Goal: Task Accomplishment & Management: Use online tool/utility

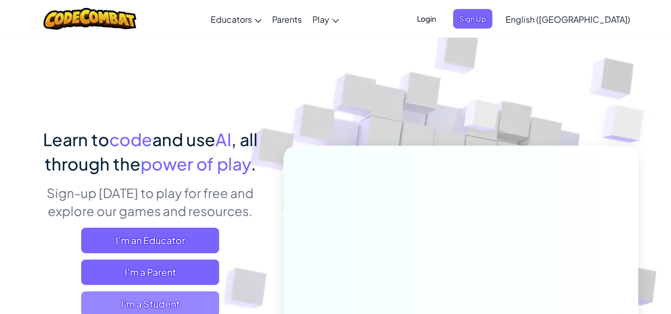
click at [131, 298] on span "I'm a Student" at bounding box center [150, 304] width 138 height 25
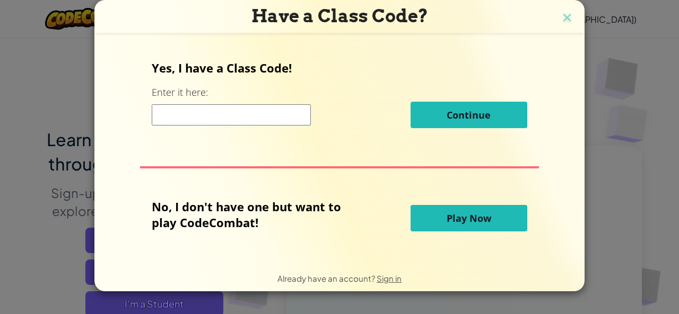
click at [487, 231] on button "Play Now" at bounding box center [468, 218] width 117 height 27
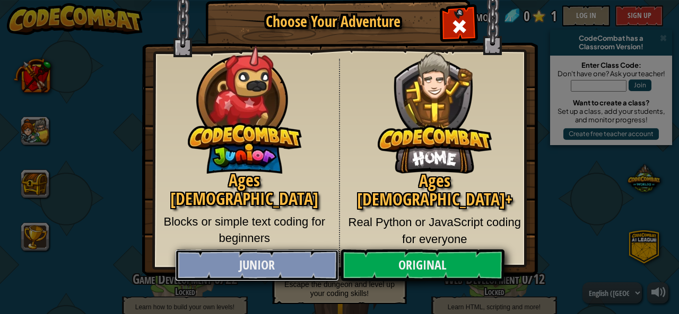
click at [262, 261] on link "Junior" at bounding box center [256, 266] width 163 height 32
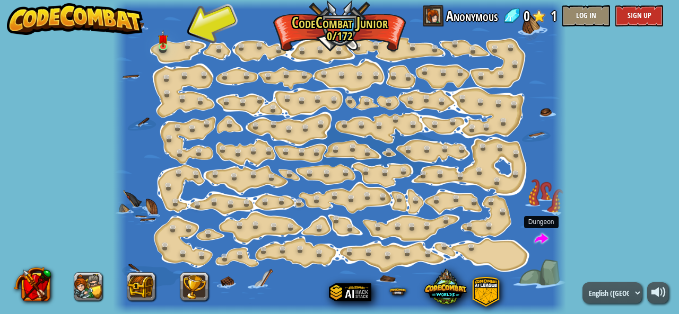
click at [541, 236] on span at bounding box center [541, 240] width 14 height 14
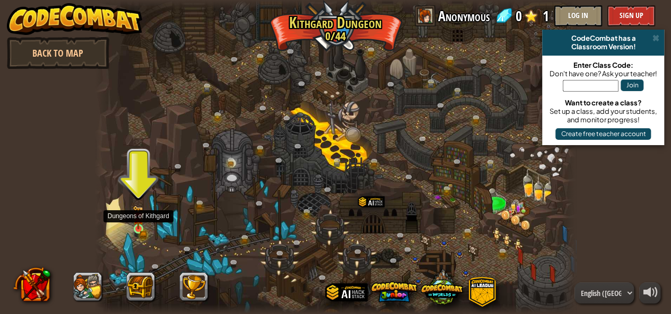
click at [140, 224] on img at bounding box center [138, 218] width 11 height 24
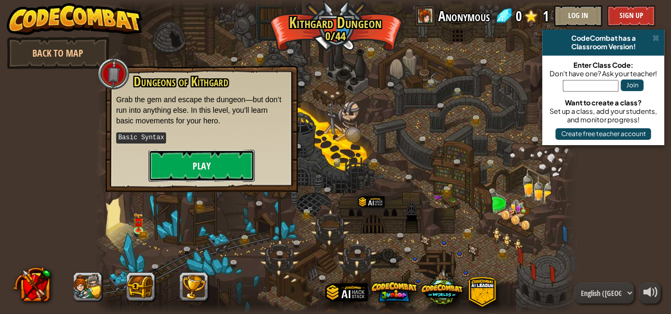
click at [190, 167] on button "Play" at bounding box center [201, 166] width 106 height 32
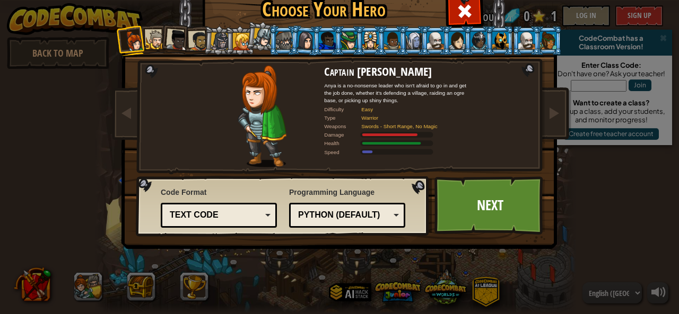
click at [252, 219] on div "Text code" at bounding box center [216, 215] width 92 height 12
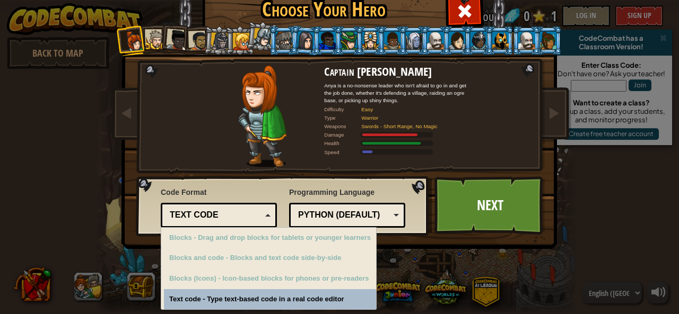
click at [252, 219] on div "Text code" at bounding box center [216, 215] width 92 height 12
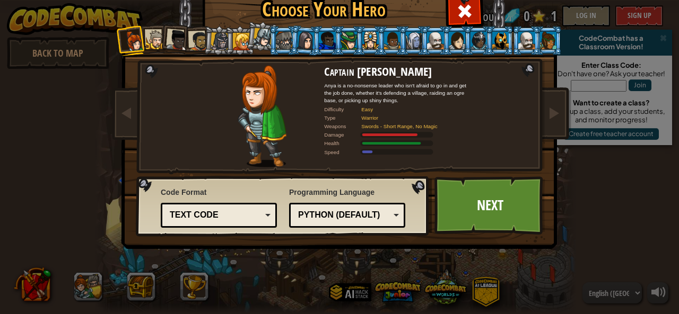
click at [367, 215] on div "Python (Default)" at bounding box center [344, 215] width 92 height 12
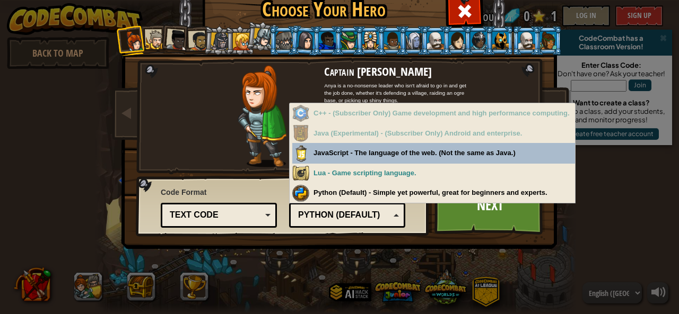
click at [368, 214] on div "Python (Default)" at bounding box center [344, 215] width 92 height 12
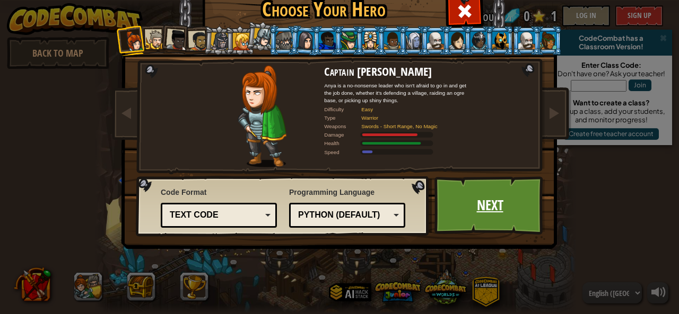
click at [478, 205] on link "Next" at bounding box center [489, 206] width 111 height 58
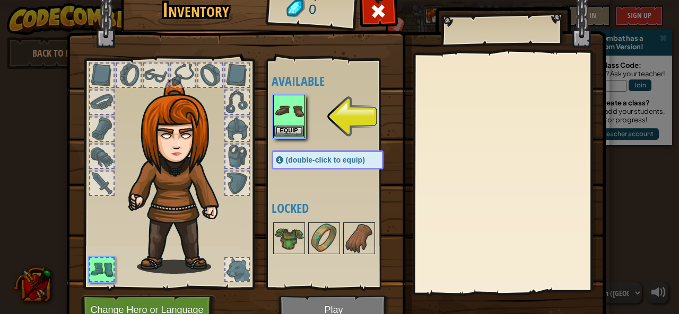
click at [280, 119] on img at bounding box center [289, 111] width 30 height 30
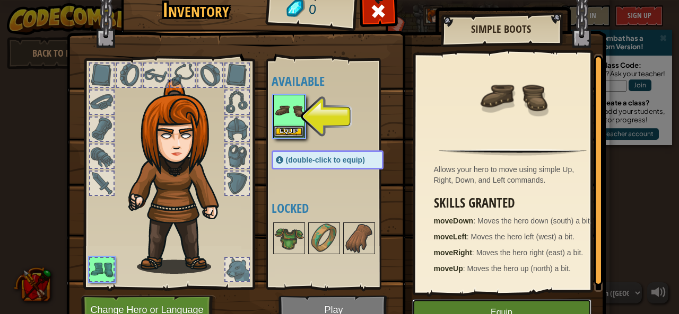
click at [508, 303] on button "Equip" at bounding box center [501, 313] width 179 height 27
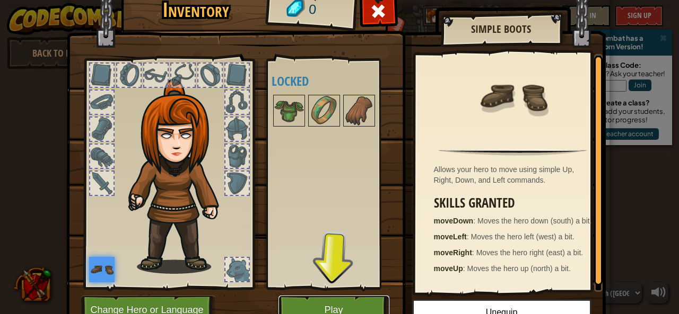
click at [353, 302] on button "Play" at bounding box center [333, 310] width 111 height 29
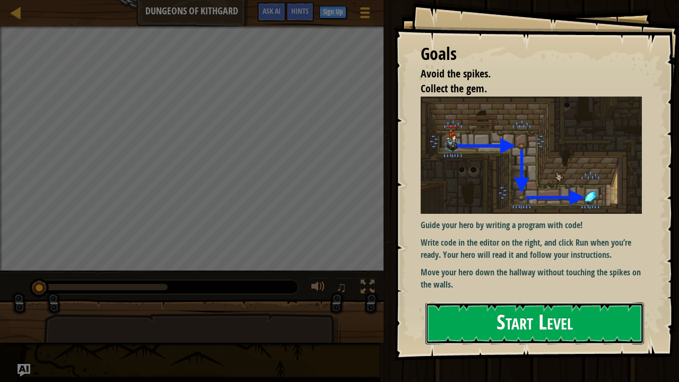
click at [551, 314] on button "Start Level" at bounding box center [534, 323] width 218 height 42
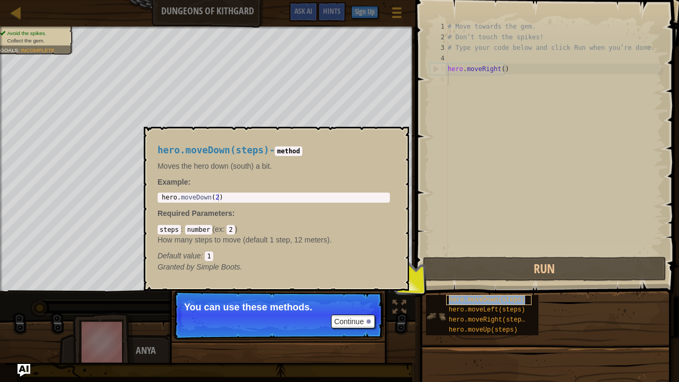
click at [490, 297] on span "hero.moveDown(steps)" at bounding box center [487, 299] width 76 height 7
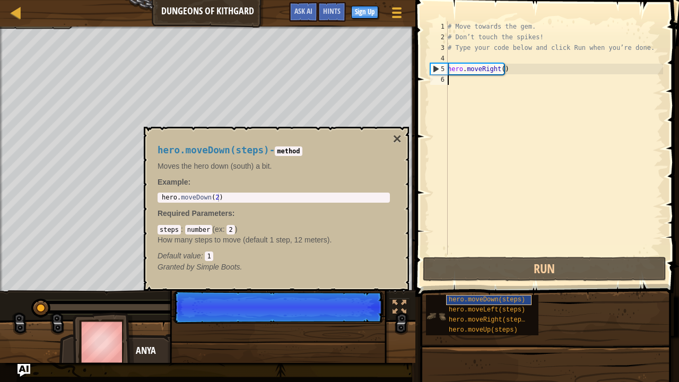
scroll to position [5, 0]
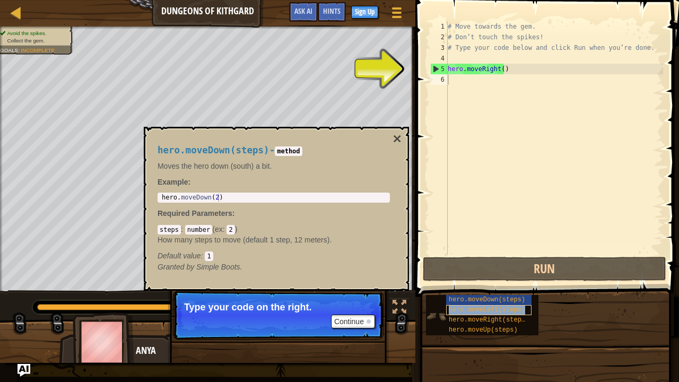
click at [478, 306] on span "hero.moveLeft(steps)" at bounding box center [487, 309] width 76 height 7
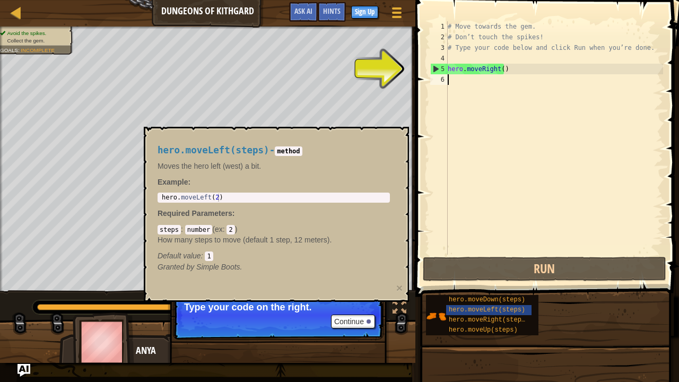
click at [462, 80] on div "# Move towards the gem. # Don’t touch the spikes! # Type your code below and cl…" at bounding box center [553, 148] width 217 height 254
click at [488, 311] on span "hero.moveLeft(steps)" at bounding box center [487, 309] width 76 height 7
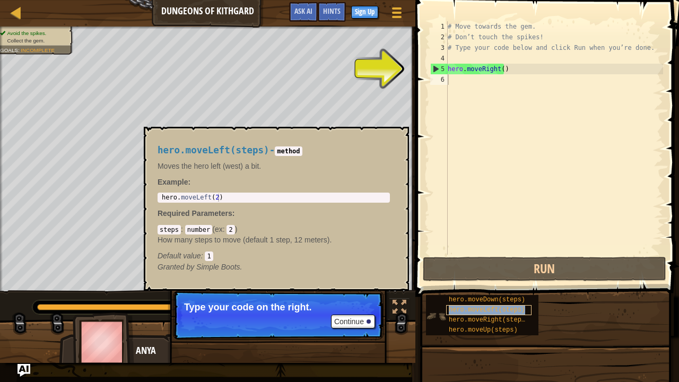
copy span "hero.moveLeft(steps)"
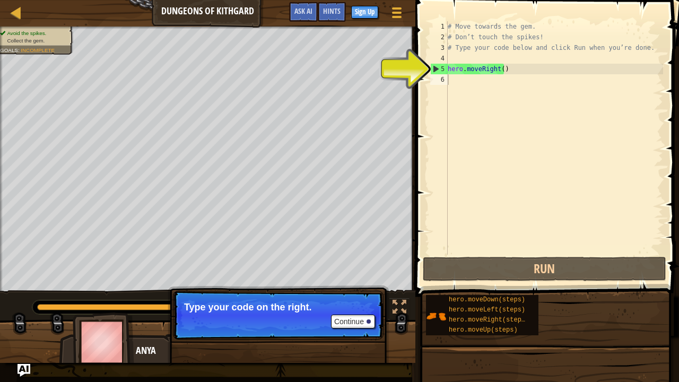
click at [500, 89] on div "# Move towards the gem. # Don’t touch the spikes! # Type your code below and cl…" at bounding box center [553, 148] width 217 height 254
paste textarea "hero.moveLeft(steps)"
type textarea "hero.moveLeft(steps)"
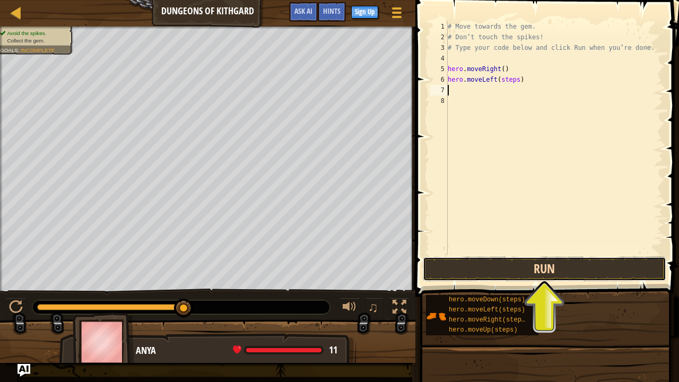
click at [548, 269] on button "Run" at bounding box center [544, 269] width 243 height 24
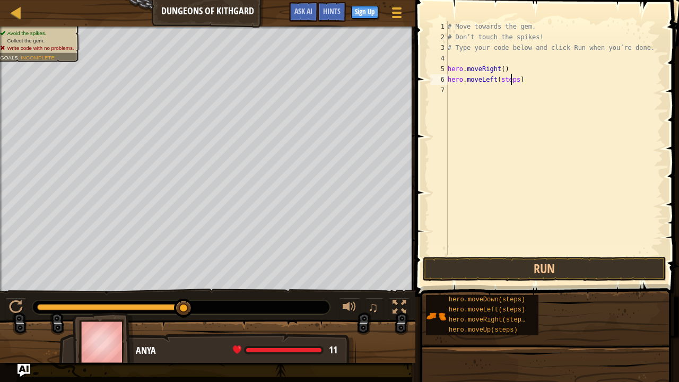
click at [509, 83] on div "# Move towards the gem. # Don’t touch the spikes! # Type your code below and cl…" at bounding box center [553, 148] width 217 height 254
click at [570, 264] on button "Run" at bounding box center [544, 269] width 243 height 24
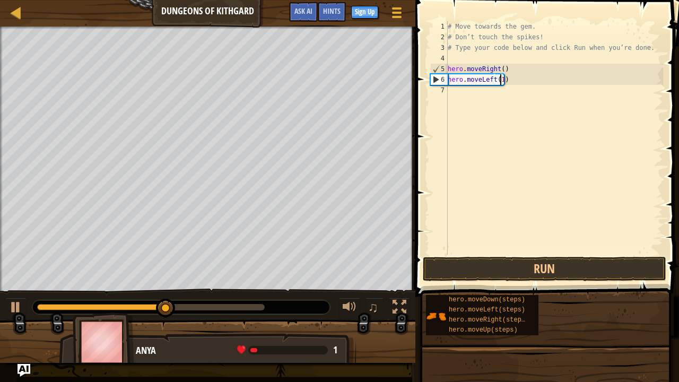
scroll to position [5, 4]
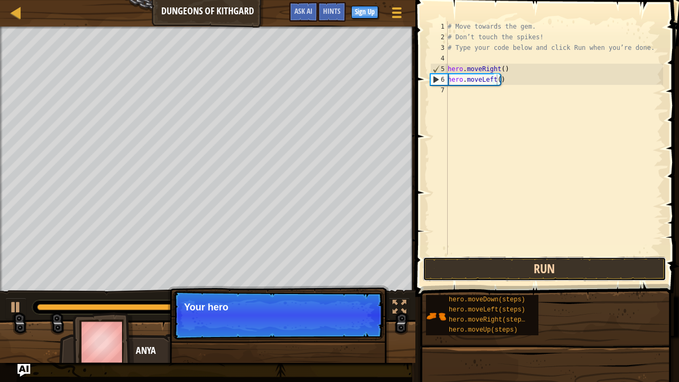
click at [536, 265] on button "Run" at bounding box center [544, 269] width 243 height 24
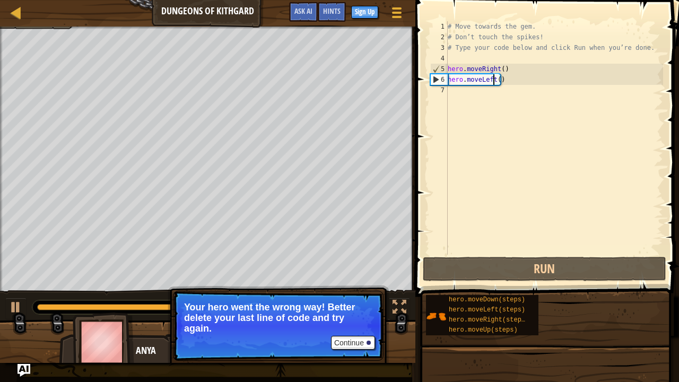
click at [492, 79] on div "# Move towards the gem. # Don’t touch the spikes! # Type your code below and cl…" at bounding box center [553, 148] width 217 height 254
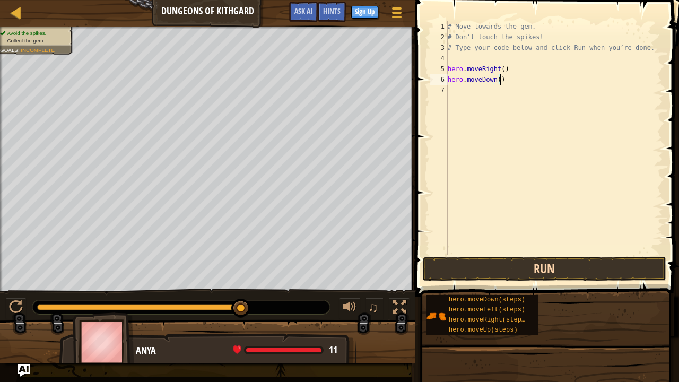
type textarea "hero.moveDown()"
click at [541, 264] on button "Run" at bounding box center [544, 269] width 243 height 24
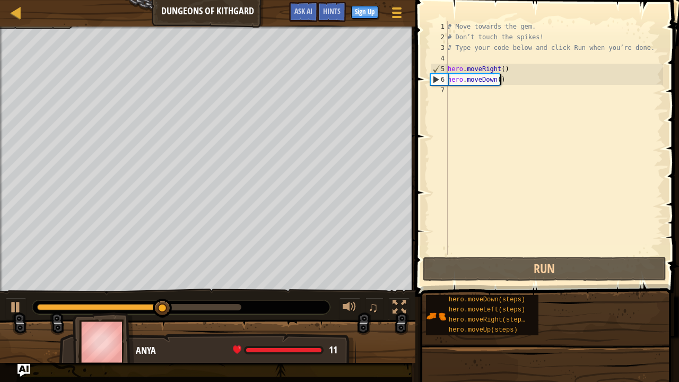
click at [503, 87] on div "# Move towards the gem. # Don’t touch the spikes! # Type your code below and cl…" at bounding box center [553, 148] width 217 height 254
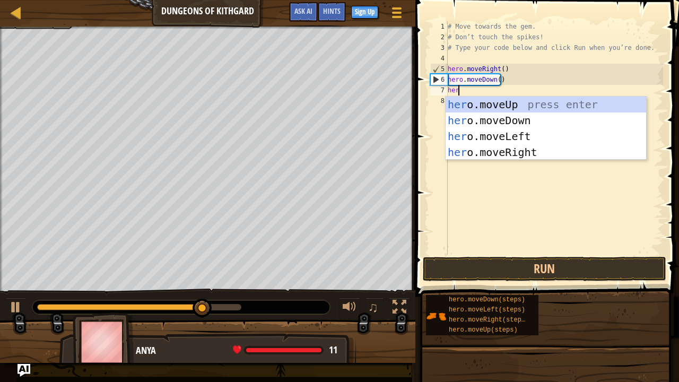
type textarea "hero"
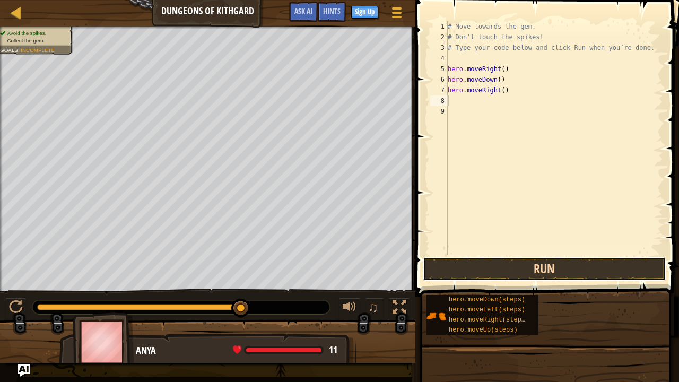
click at [543, 270] on button "Run" at bounding box center [544, 269] width 243 height 24
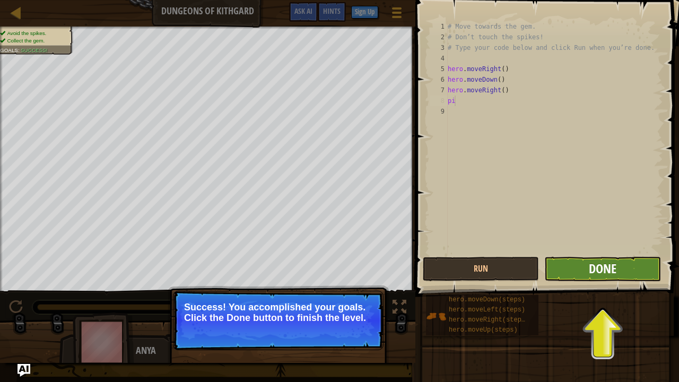
type textarea "pi"
click at [605, 260] on span "Done" at bounding box center [602, 268] width 28 height 17
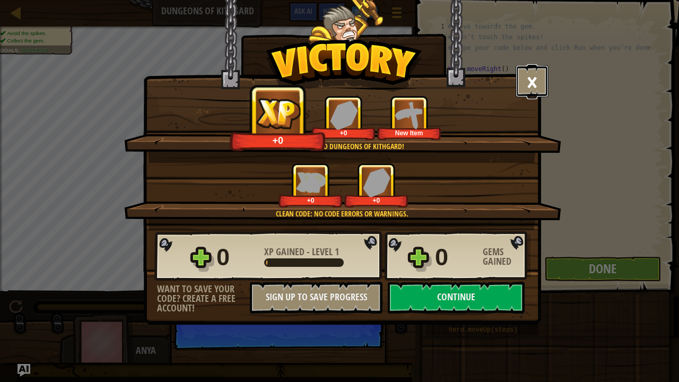
click at [531, 76] on button "×" at bounding box center [531, 81] width 33 height 32
